Goal: Task Accomplishment & Management: Manage account settings

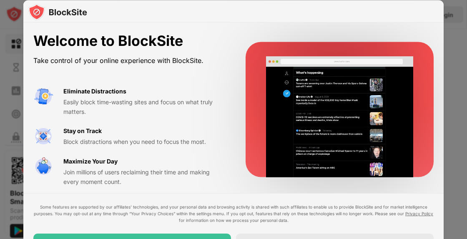
scroll to position [4, 0]
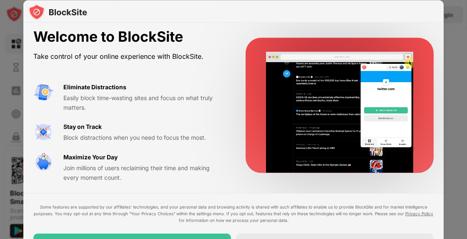
drag, startPoint x: 467, startPoint y: 137, endPoint x: 467, endPoint y: 173, distance: 35.9
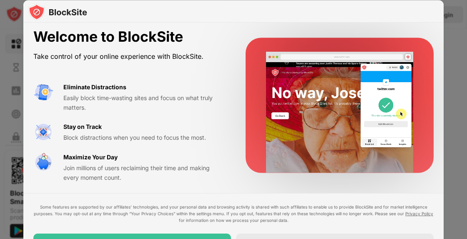
click at [467, 173] on div at bounding box center [233, 119] width 467 height 239
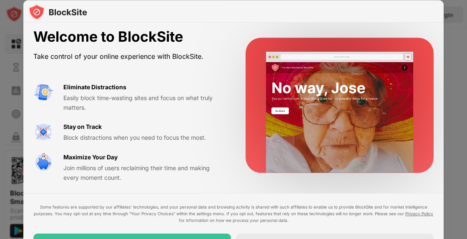
click at [463, 173] on div at bounding box center [233, 119] width 467 height 239
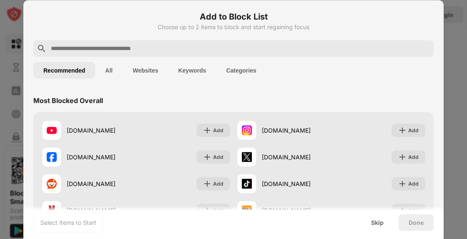
click at [126, 50] on input "text" at bounding box center [240, 48] width 380 height 10
click at [140, 70] on button "Websites" at bounding box center [145, 70] width 45 height 17
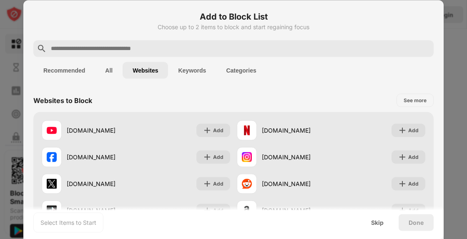
click at [153, 48] on input "text" at bounding box center [240, 48] width 380 height 10
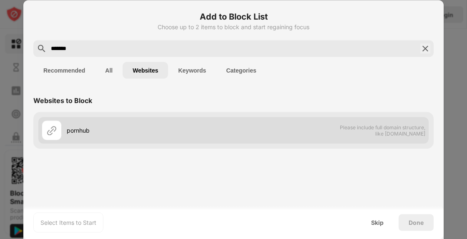
click at [247, 133] on div "pornhub Please include full domain structure, like [DOMAIN_NAME]" at bounding box center [233, 130] width 390 height 27
click at [274, 135] on div "pornhub Please include full domain structure, like [DOMAIN_NAME]" at bounding box center [233, 130] width 390 height 27
click at [274, 134] on div "pornhub Please include full domain structure, like [DOMAIN_NAME]" at bounding box center [233, 130] width 390 height 27
click at [273, 133] on div "pornhub Please include full domain structure, like [DOMAIN_NAME]" at bounding box center [233, 130] width 390 height 27
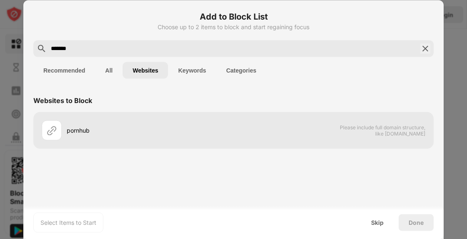
click at [219, 42] on div "*******" at bounding box center [233, 48] width 400 height 17
click at [217, 50] on input "*******" at bounding box center [233, 48] width 367 height 10
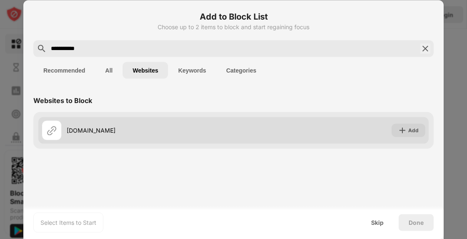
type input "**********"
click at [300, 127] on div "[DOMAIN_NAME] Add" at bounding box center [233, 130] width 390 height 27
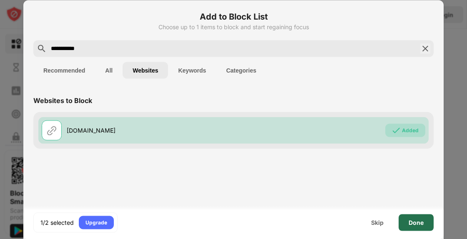
click at [417, 219] on div "Done" at bounding box center [416, 222] width 15 height 7
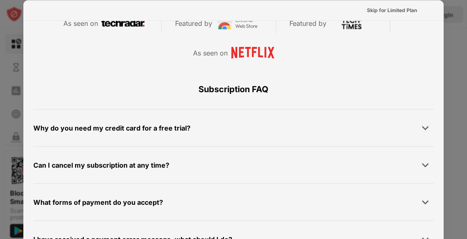
scroll to position [445, 0]
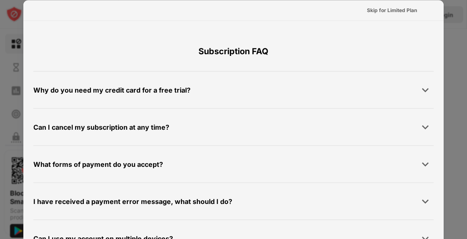
drag, startPoint x: 467, startPoint y: 139, endPoint x: 467, endPoint y: 172, distance: 32.9
click at [467, 172] on div at bounding box center [233, 119] width 467 height 239
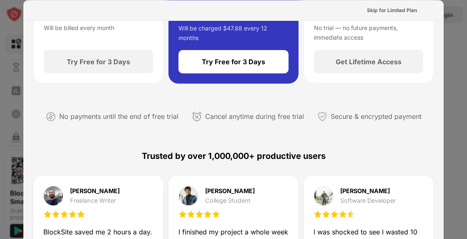
scroll to position [0, 0]
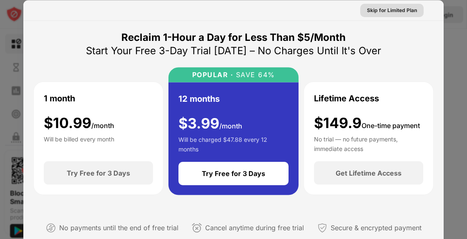
click at [377, 9] on div "Skip for Limited Plan" at bounding box center [392, 10] width 50 height 8
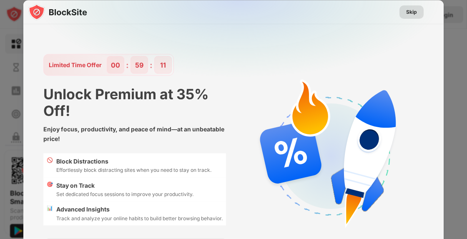
click at [406, 10] on div "Skip" at bounding box center [411, 12] width 11 height 8
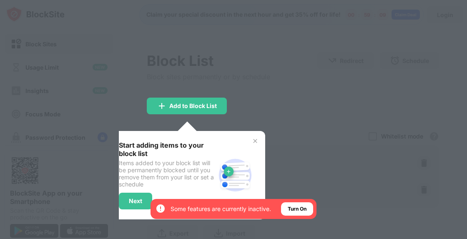
click at [274, 152] on div at bounding box center [233, 119] width 467 height 239
click at [258, 126] on div at bounding box center [233, 119] width 467 height 239
click at [291, 210] on div "Turn On" at bounding box center [297, 209] width 19 height 8
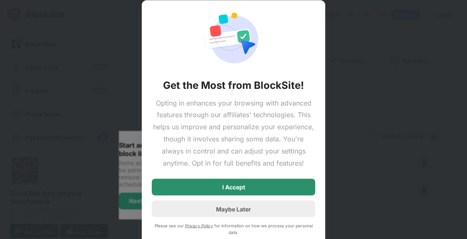
click at [273, 184] on div "I Accept" at bounding box center [233, 187] width 163 height 17
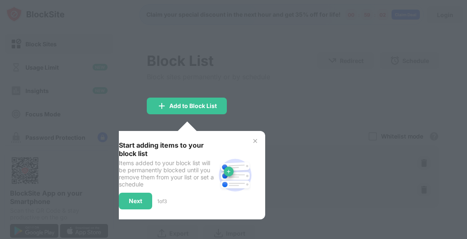
click at [254, 141] on img at bounding box center [255, 141] width 7 height 7
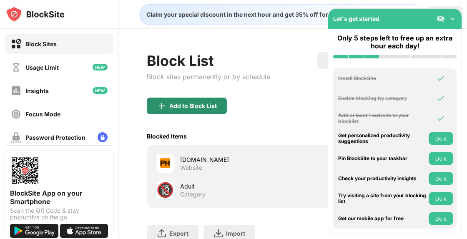
click at [215, 103] on div "Add to Block List" at bounding box center [193, 106] width 48 height 7
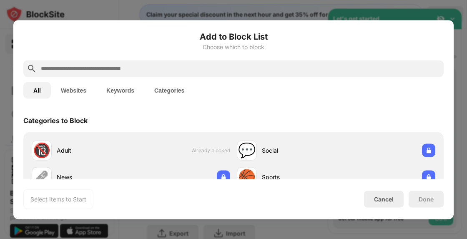
click at [189, 73] on input "text" at bounding box center [240, 68] width 400 height 10
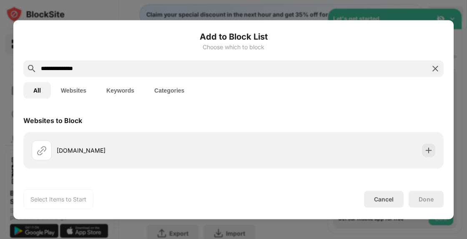
click at [50, 68] on input "**********" at bounding box center [233, 68] width 387 height 10
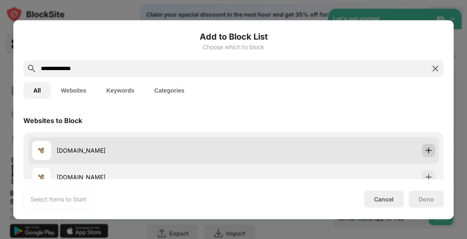
type input "**********"
click at [425, 153] on img at bounding box center [429, 150] width 8 height 8
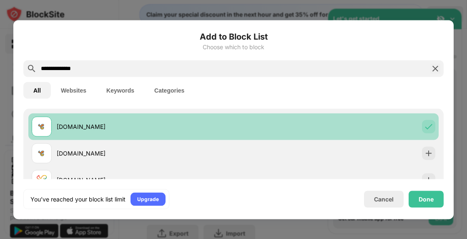
scroll to position [42, 0]
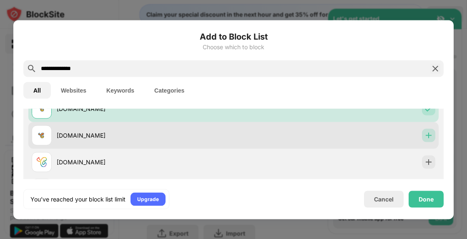
click at [425, 136] on img at bounding box center [429, 135] width 8 height 8
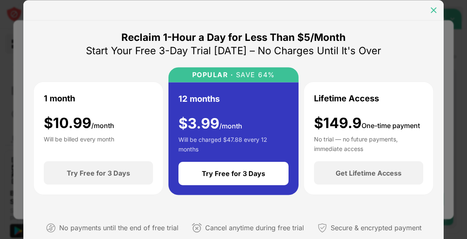
click at [432, 10] on img at bounding box center [434, 10] width 8 height 8
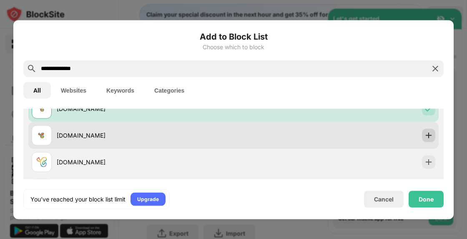
click at [425, 136] on img at bounding box center [429, 135] width 8 height 8
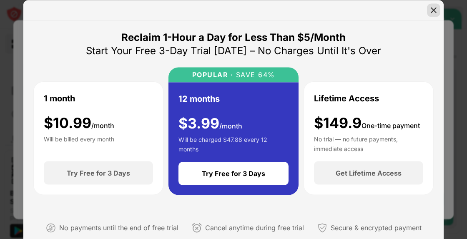
click at [431, 6] on img at bounding box center [434, 10] width 8 height 8
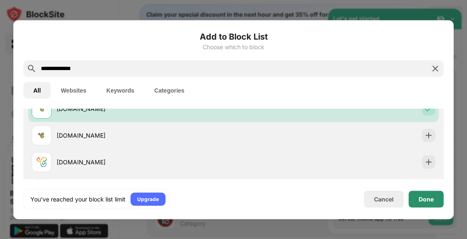
click at [424, 192] on div "Done" at bounding box center [426, 199] width 35 height 17
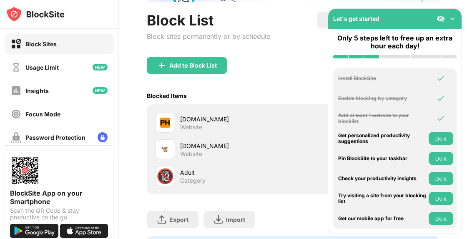
scroll to position [119, 0]
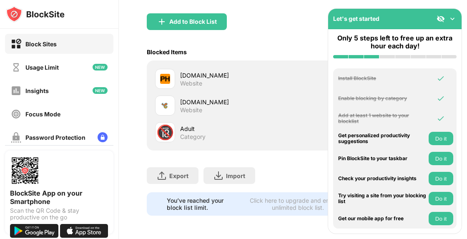
click at [188, 126] on div "Adult" at bounding box center [236, 128] width 113 height 9
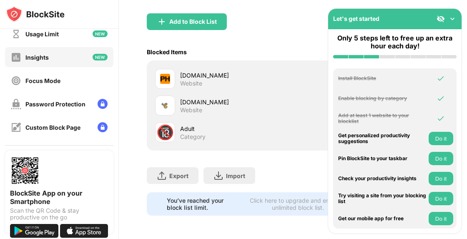
scroll to position [0, 0]
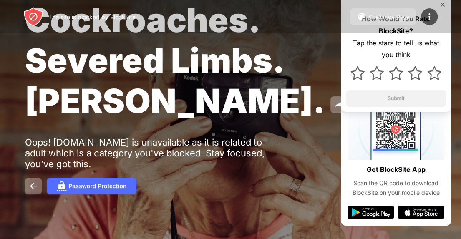
scroll to position [46, 0]
